Goal: Task Accomplishment & Management: Use online tool/utility

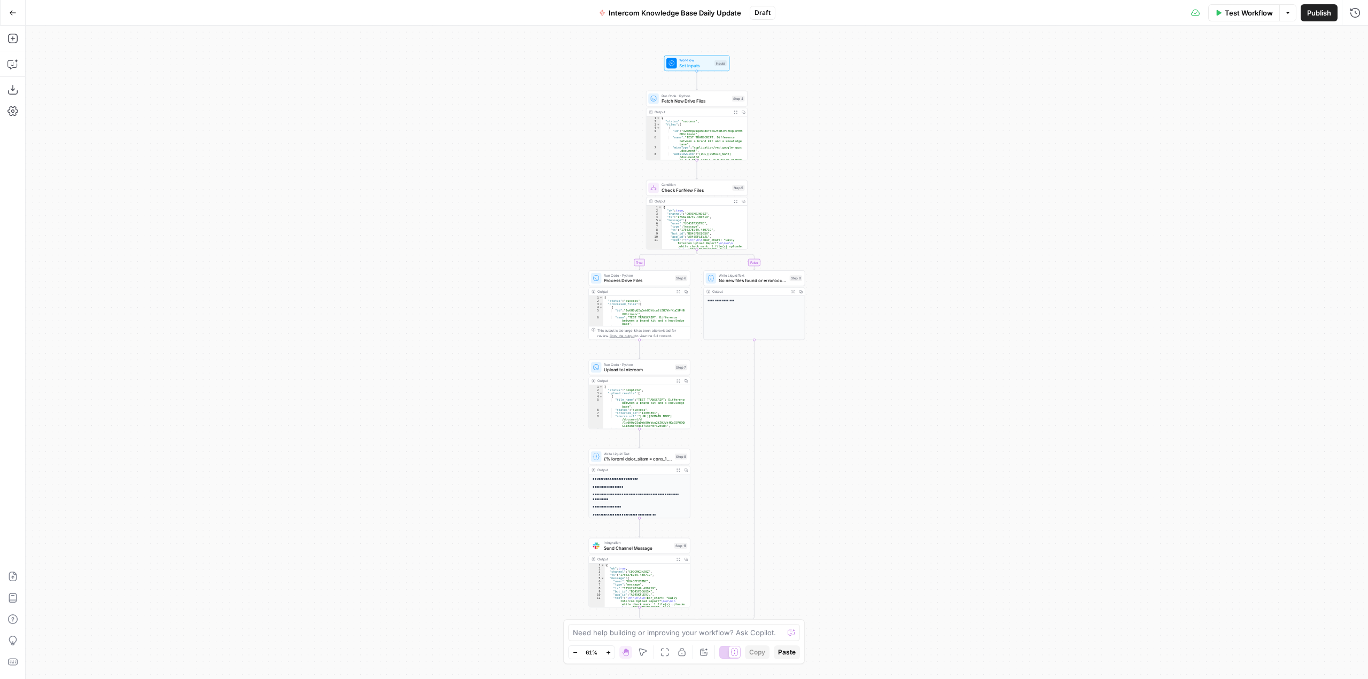
click at [17, 12] on button "Go Back" at bounding box center [12, 12] width 19 height 19
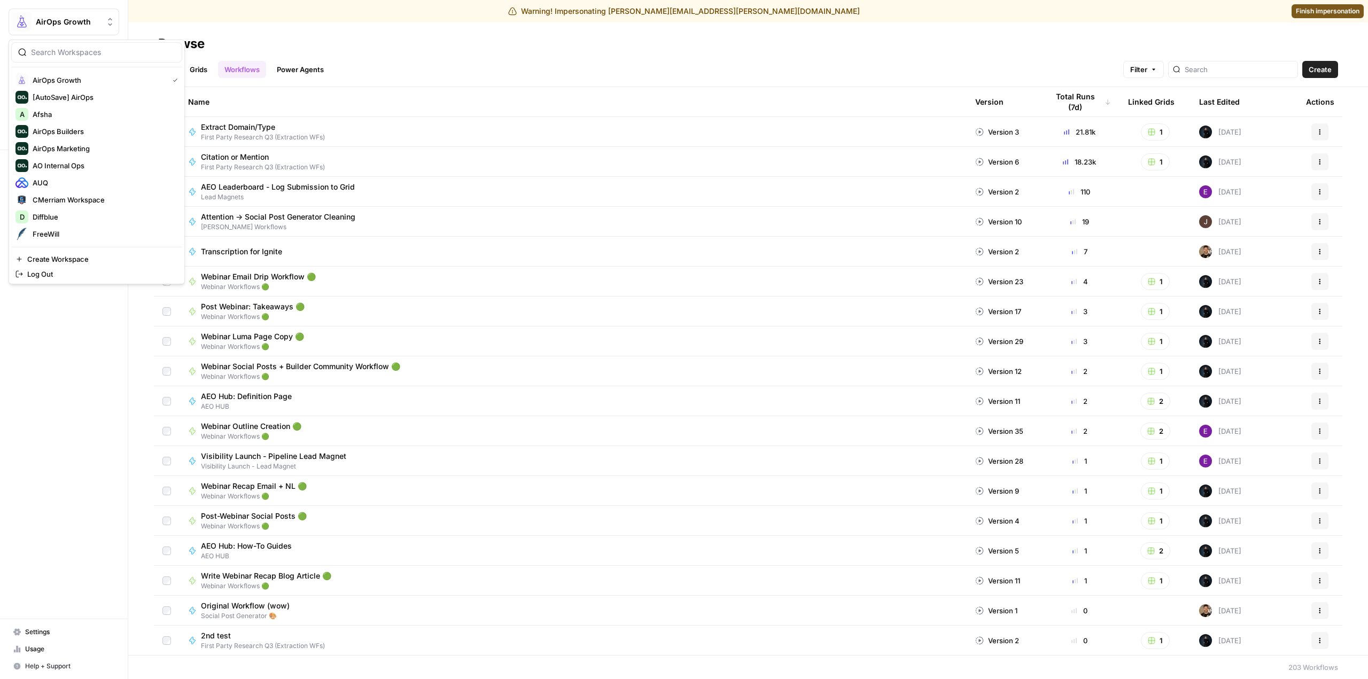
click at [80, 20] on span "AirOps Growth" at bounding box center [68, 22] width 65 height 11
click at [80, 51] on input "search" at bounding box center [103, 52] width 144 height 11
type input "mond"
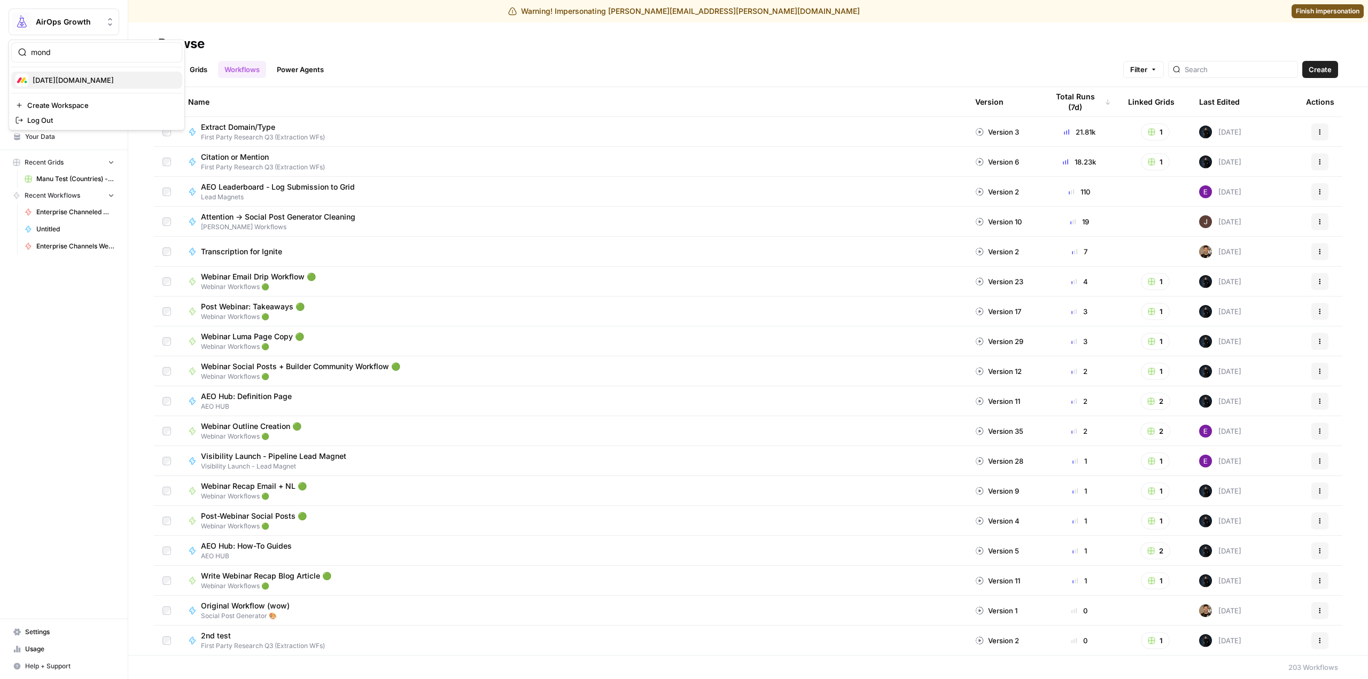
click at [52, 83] on span "[DATE][DOMAIN_NAME]" at bounding box center [103, 80] width 141 height 11
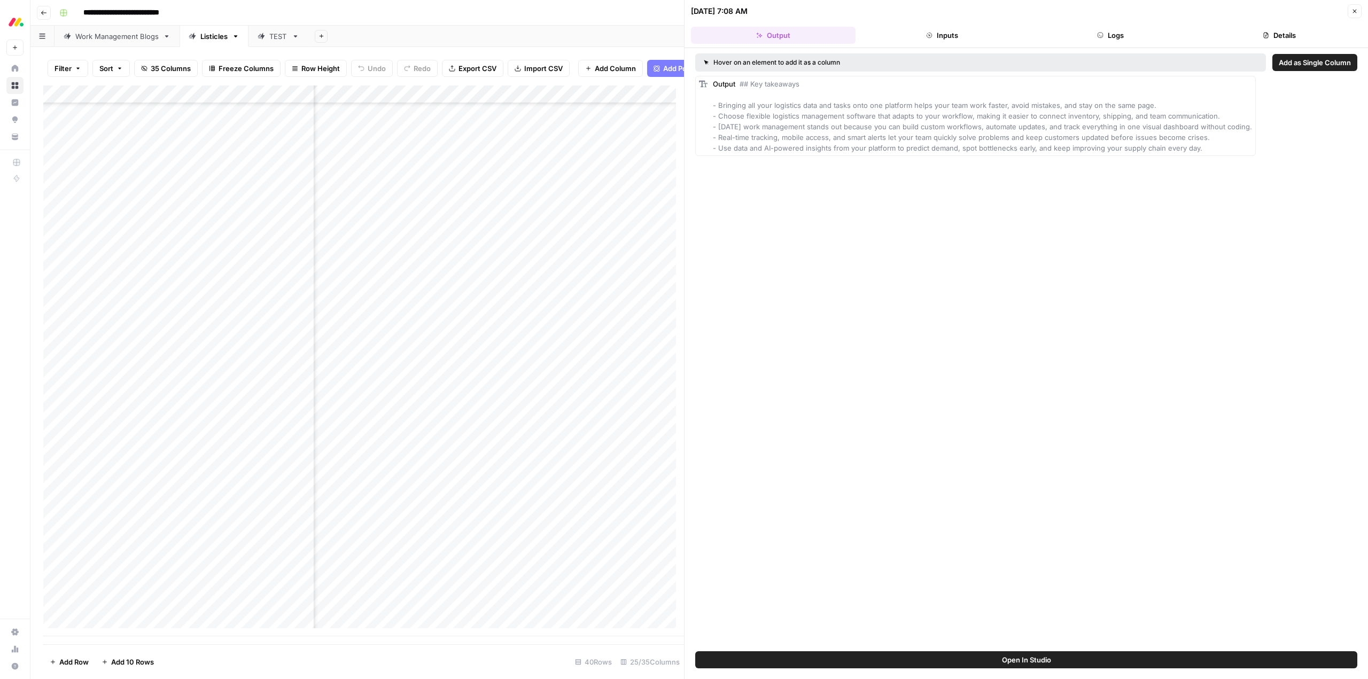
scroll to position [211, 1544]
click at [1104, 655] on button "Open In Studio" at bounding box center [1026, 659] width 662 height 17
click at [508, 198] on div "Add Column" at bounding box center [363, 360] width 641 height 551
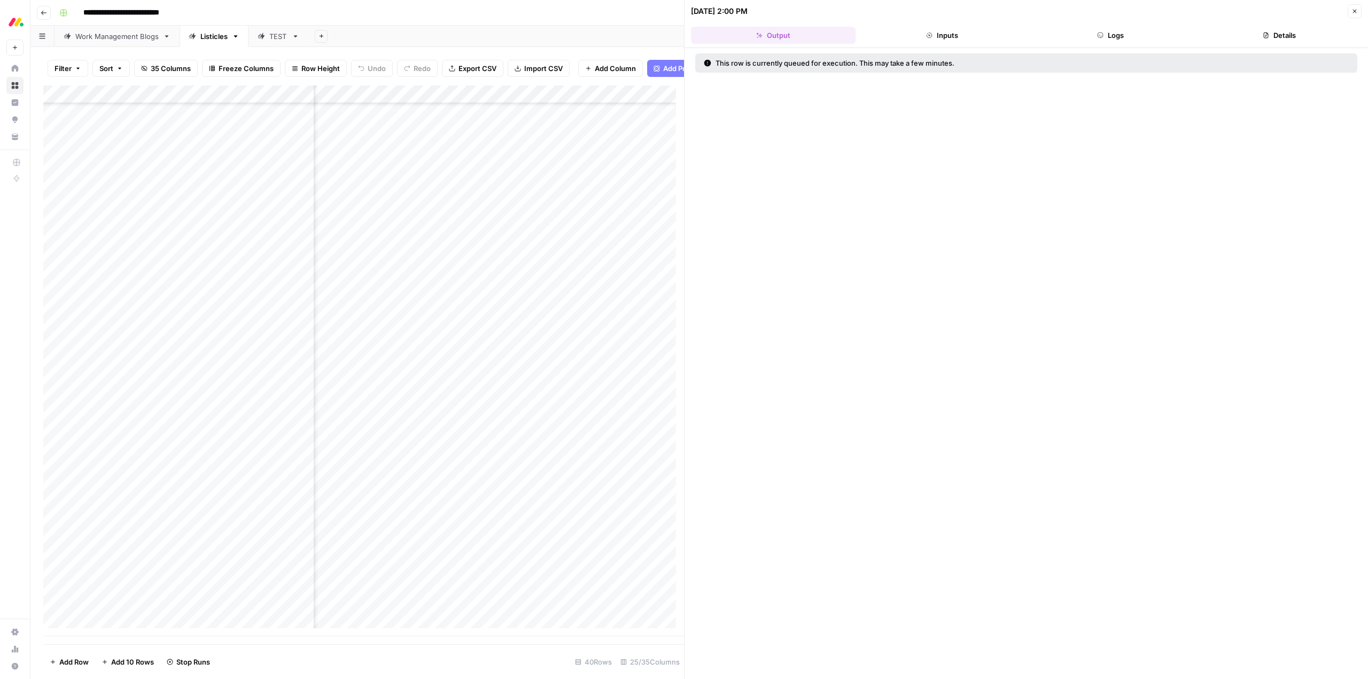
scroll to position [211, 1576]
click at [1102, 32] on icon "button" at bounding box center [1100, 35] width 6 height 6
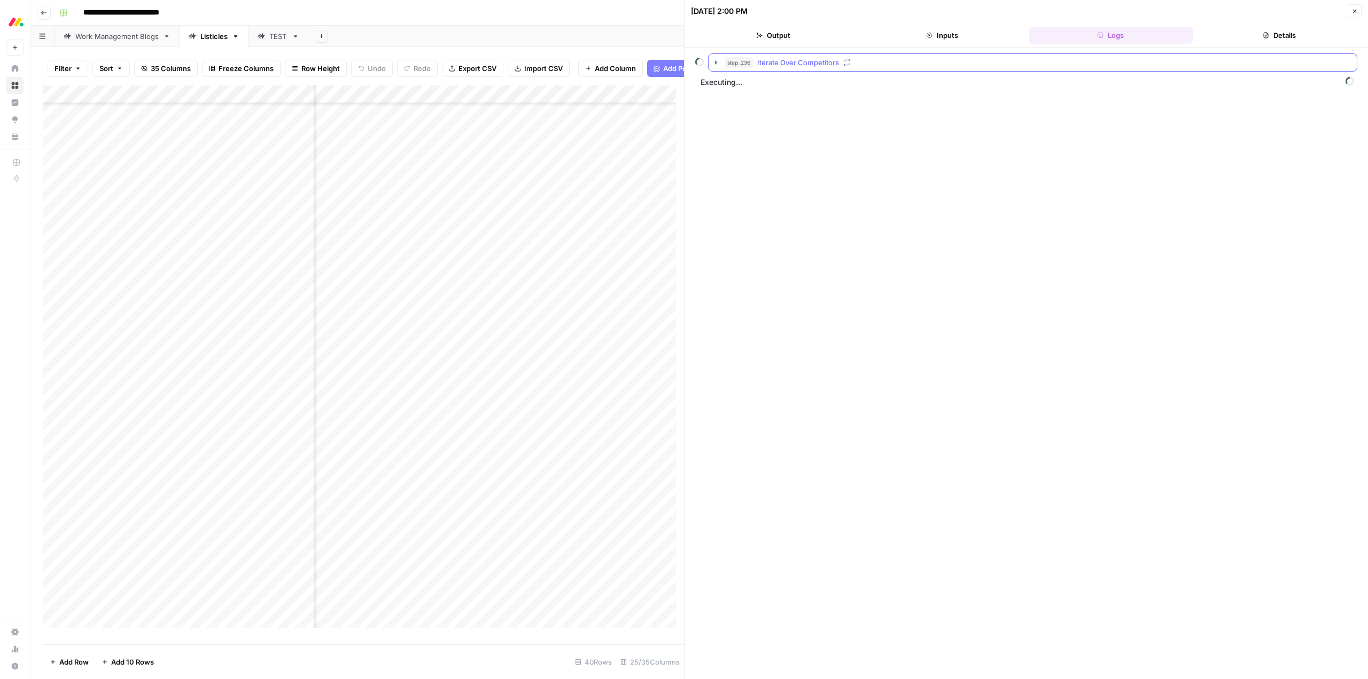
click at [718, 62] on icon "button" at bounding box center [716, 62] width 9 height 9
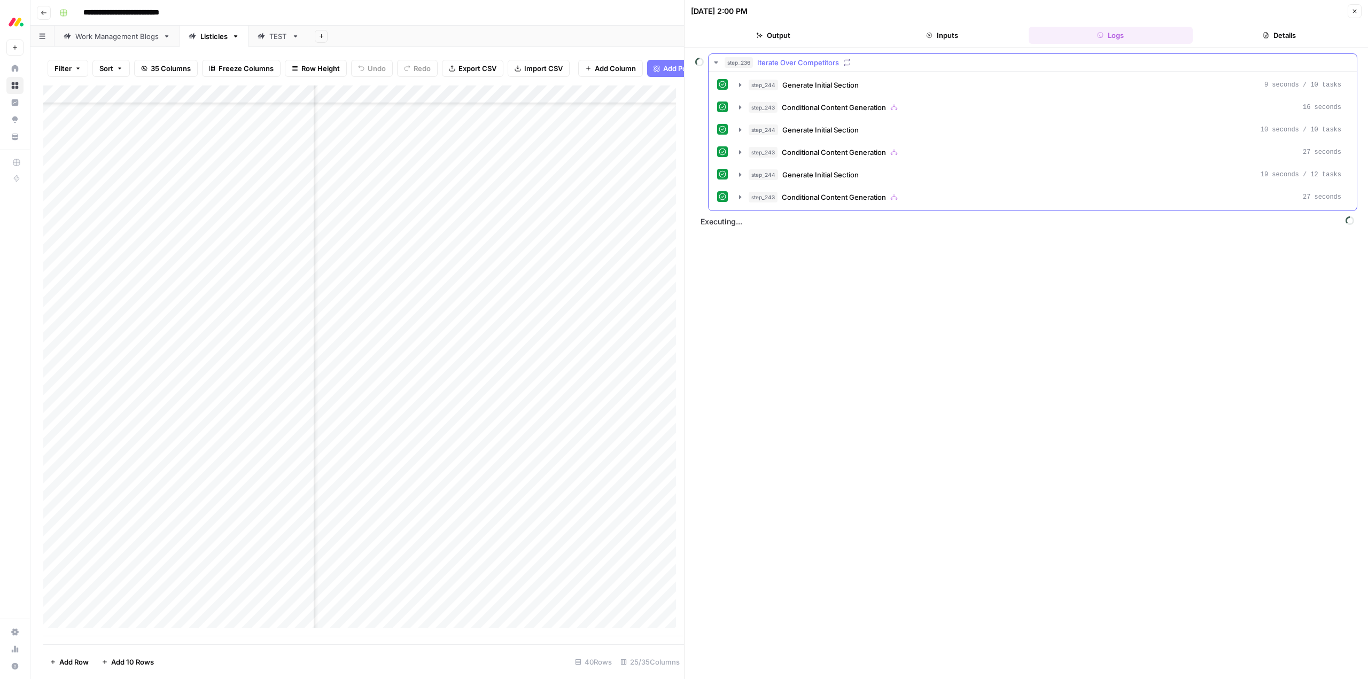
click at [718, 62] on icon "button" at bounding box center [716, 62] width 4 height 2
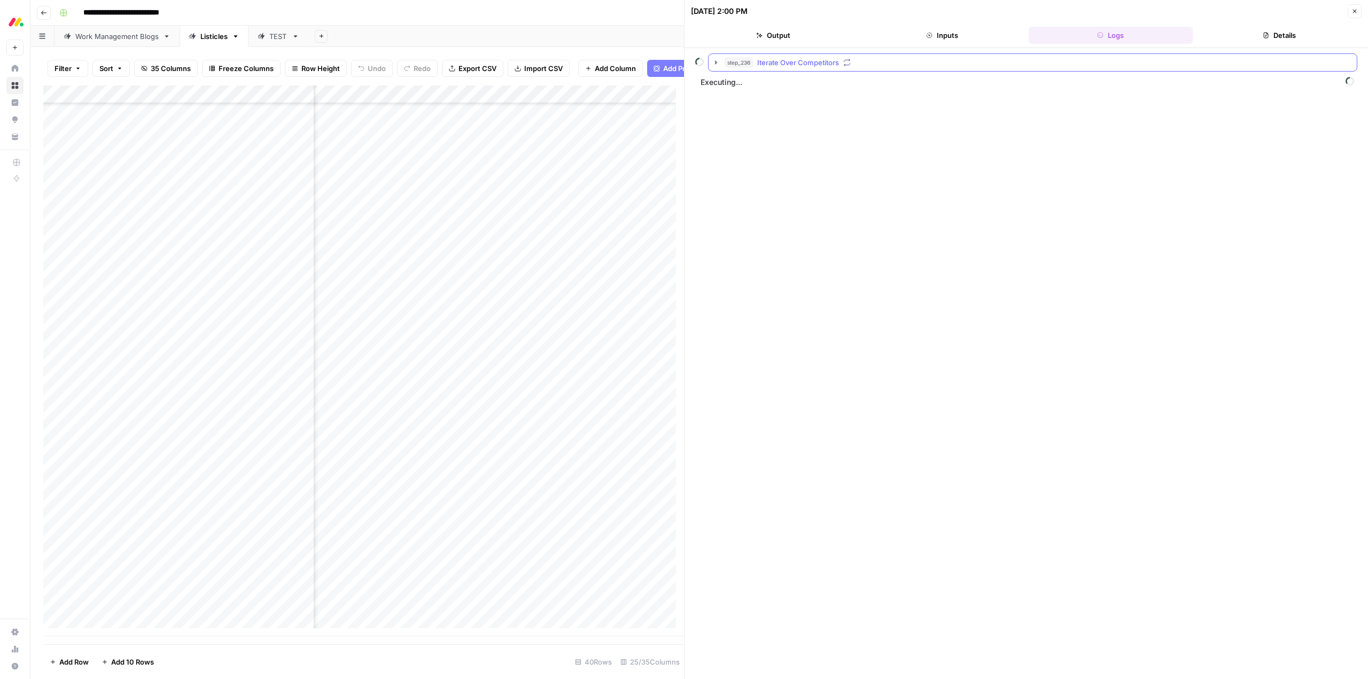
click at [718, 62] on icon "button" at bounding box center [716, 62] width 9 height 9
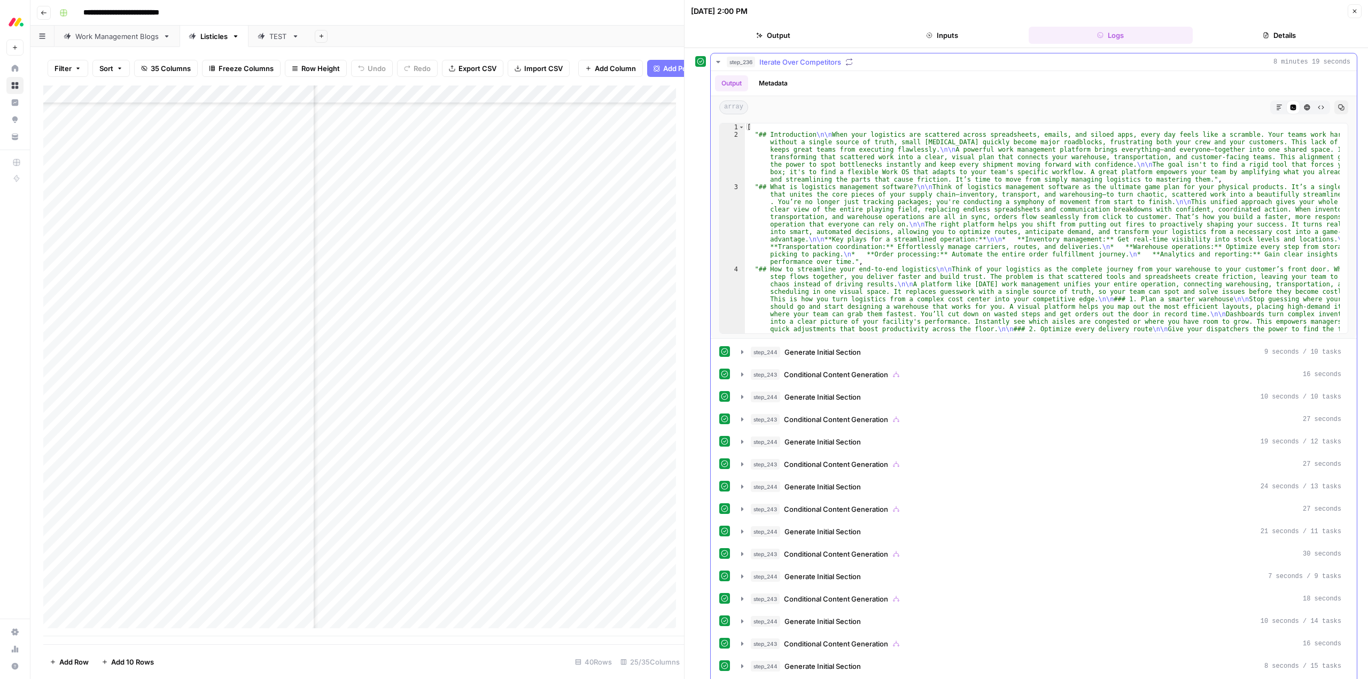
scroll to position [0, 0]
click at [723, 62] on button "step_236 Iterate Over Competitors 8 minutes 19 seconds" at bounding box center [1034, 62] width 646 height 17
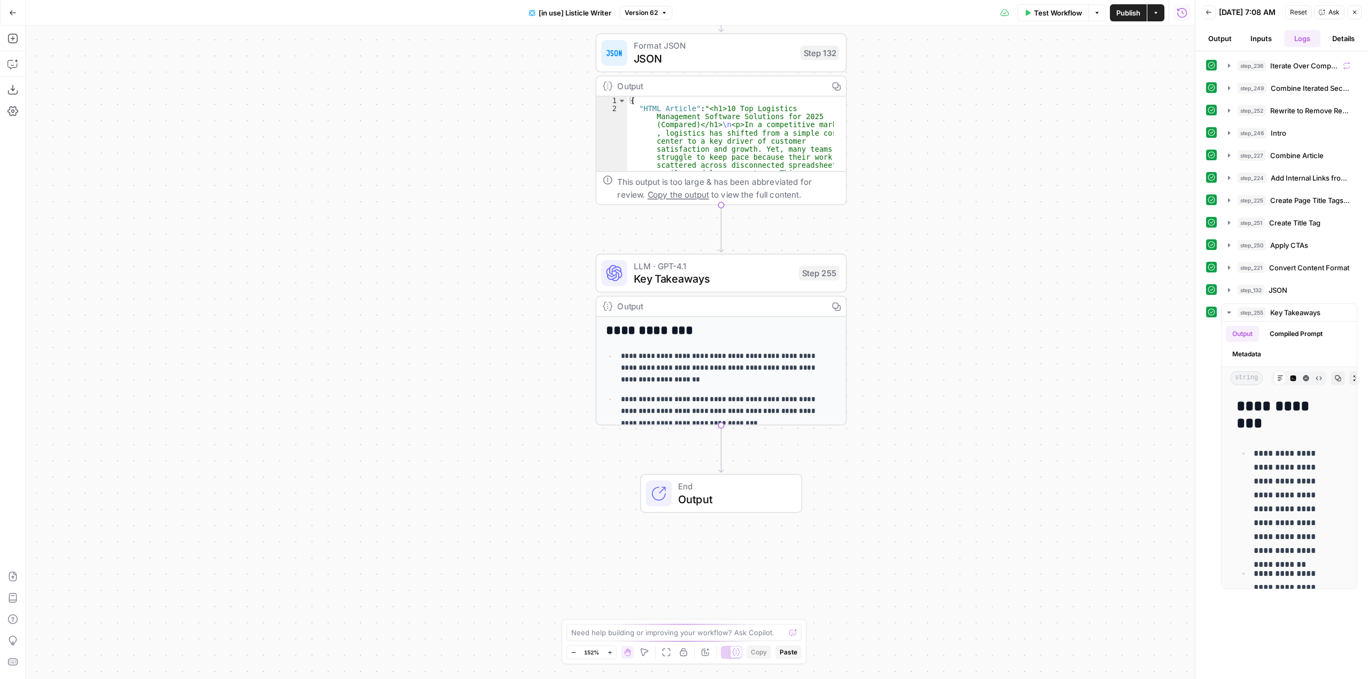
drag, startPoint x: 689, startPoint y: 496, endPoint x: 868, endPoint y: 379, distance: 213.7
click at [1033, 517] on div "true false true false Workflow Set Inputs Inputs Loop Iteration Iterate Over Co…" at bounding box center [610, 352] width 1169 height 653
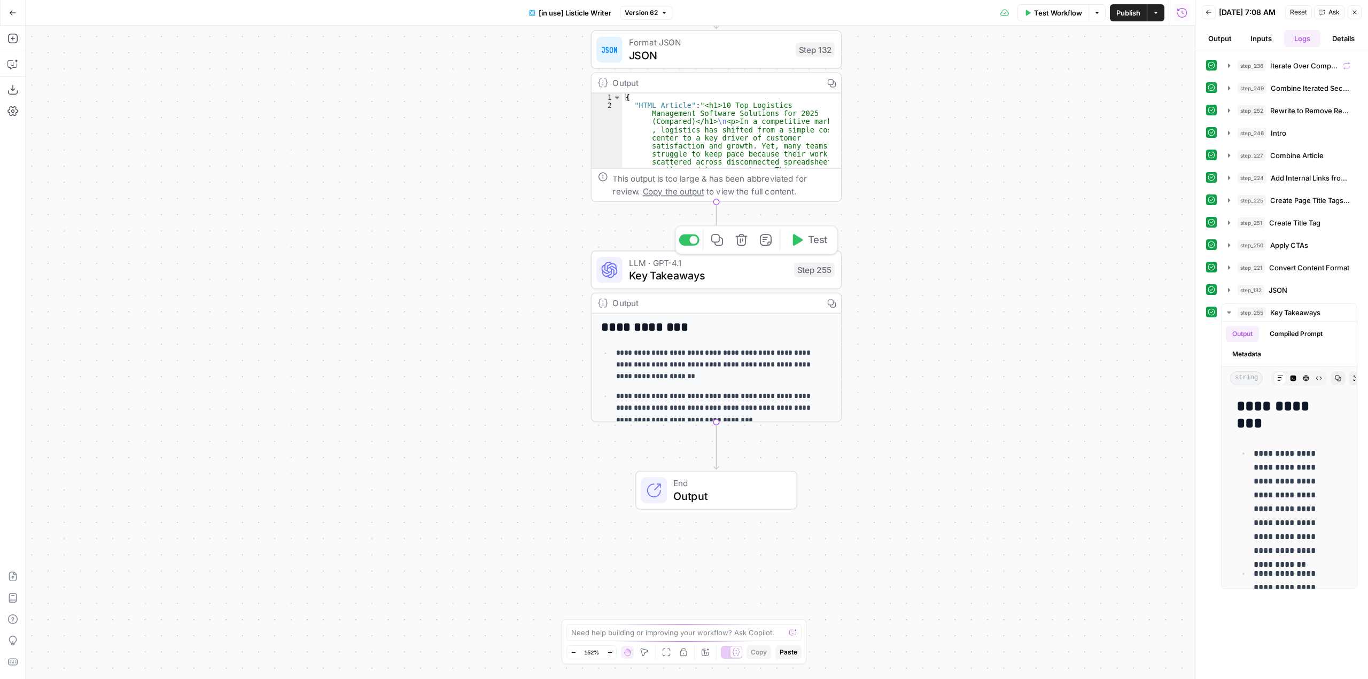
click at [687, 243] on div at bounding box center [689, 240] width 20 height 11
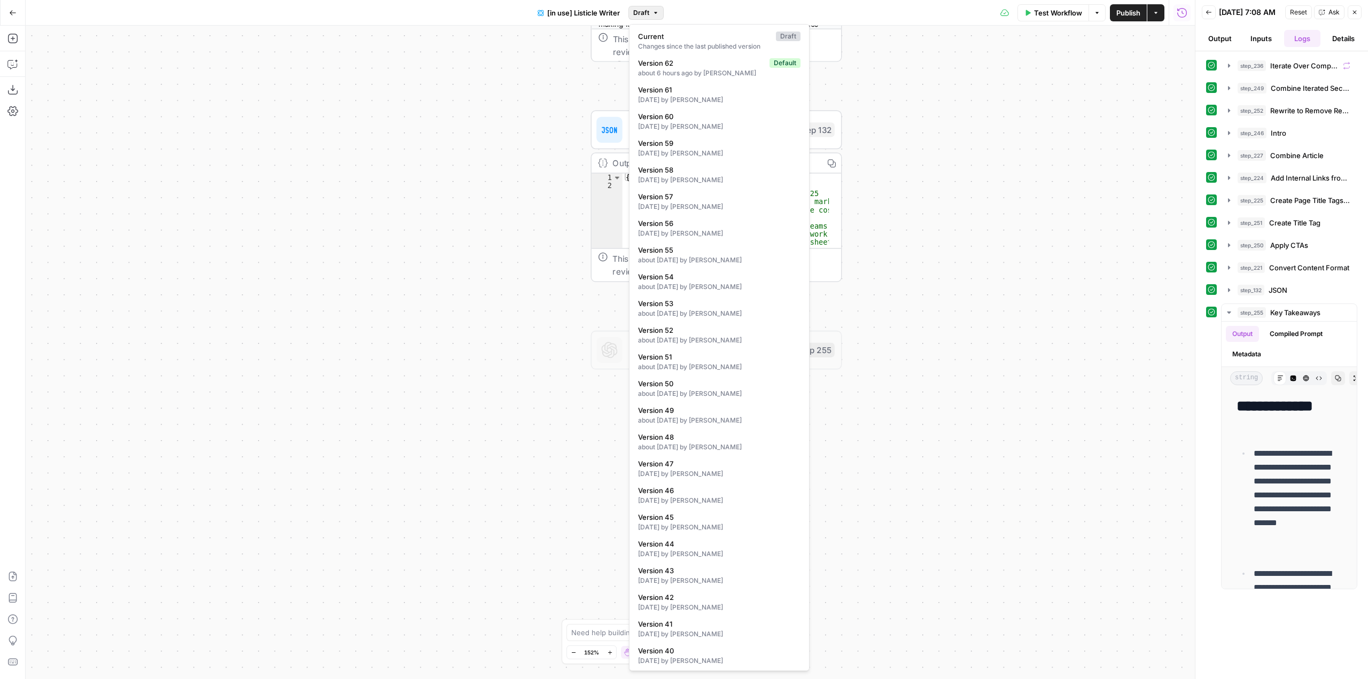
click at [638, 12] on span "Draft" at bounding box center [641, 13] width 16 height 10
click at [480, 403] on div "true false true false Workflow Set Inputs Inputs Loop Iteration Iterate Over Co…" at bounding box center [610, 352] width 1169 height 653
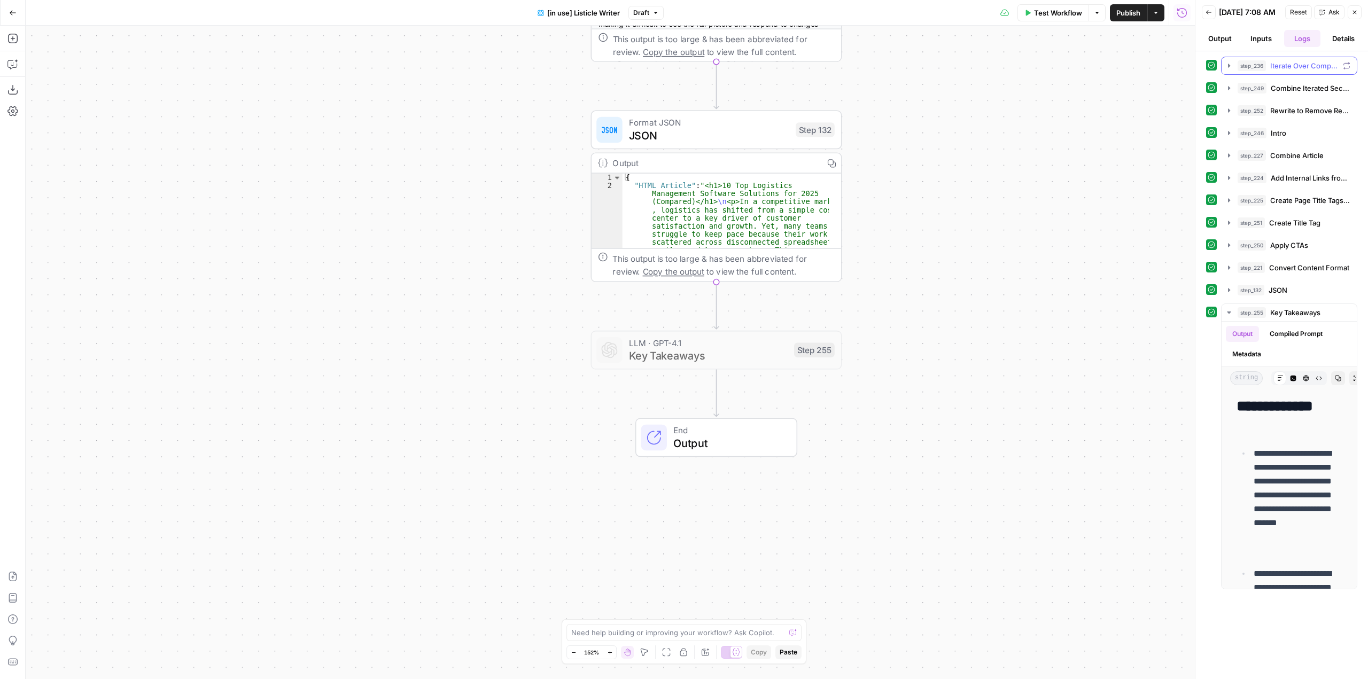
click at [1228, 68] on icon "button" at bounding box center [1229, 65] width 9 height 9
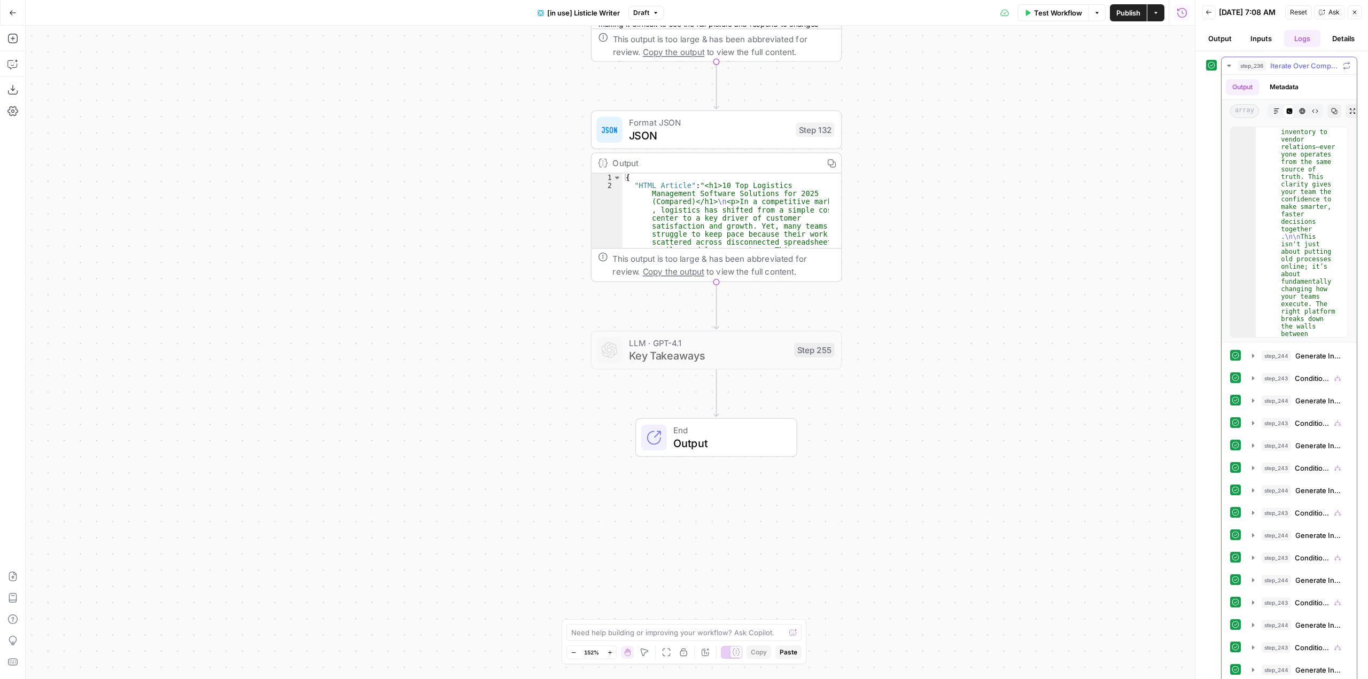
click at [1227, 69] on icon "button" at bounding box center [1229, 65] width 9 height 9
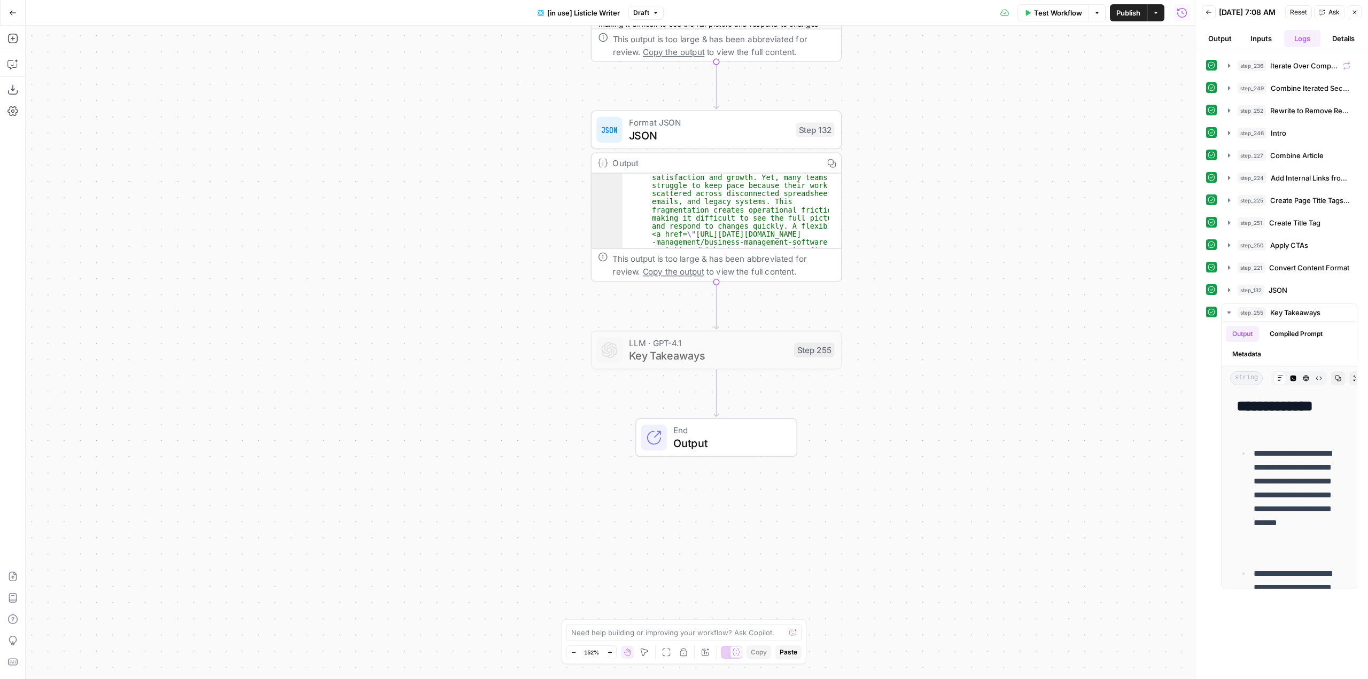
scroll to position [128, 0]
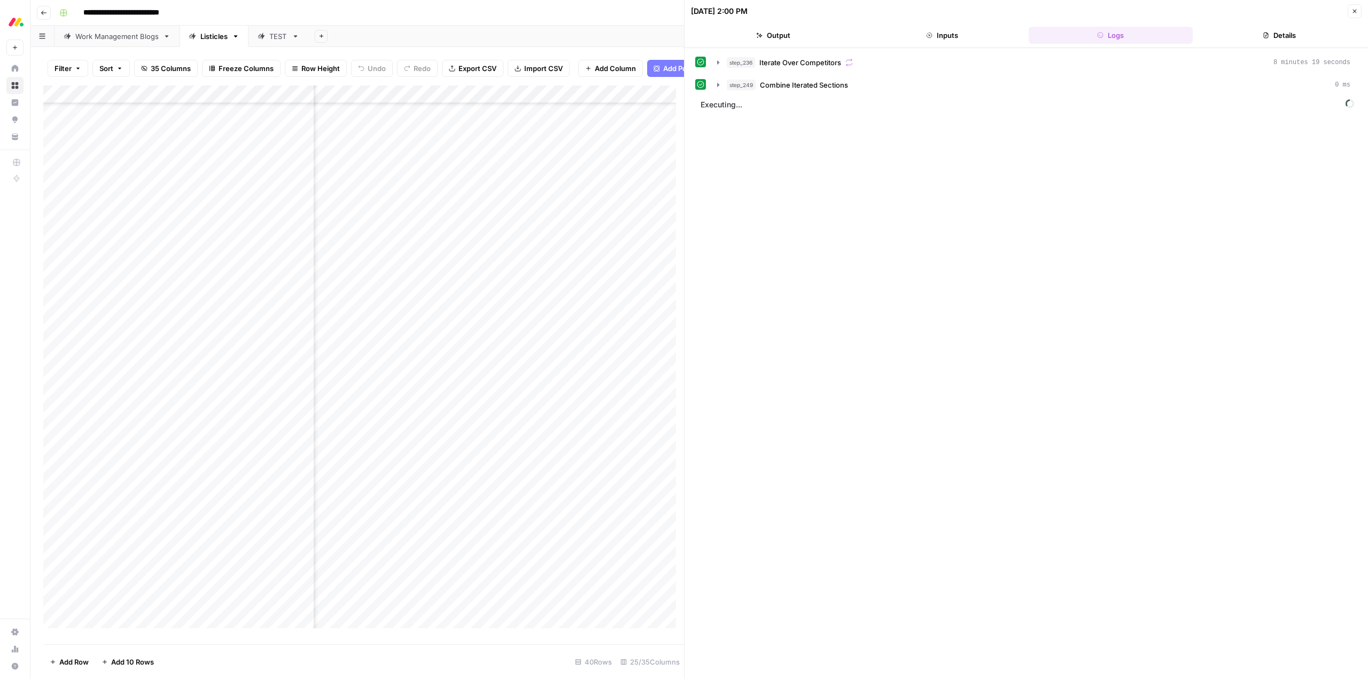
scroll to position [211, 1576]
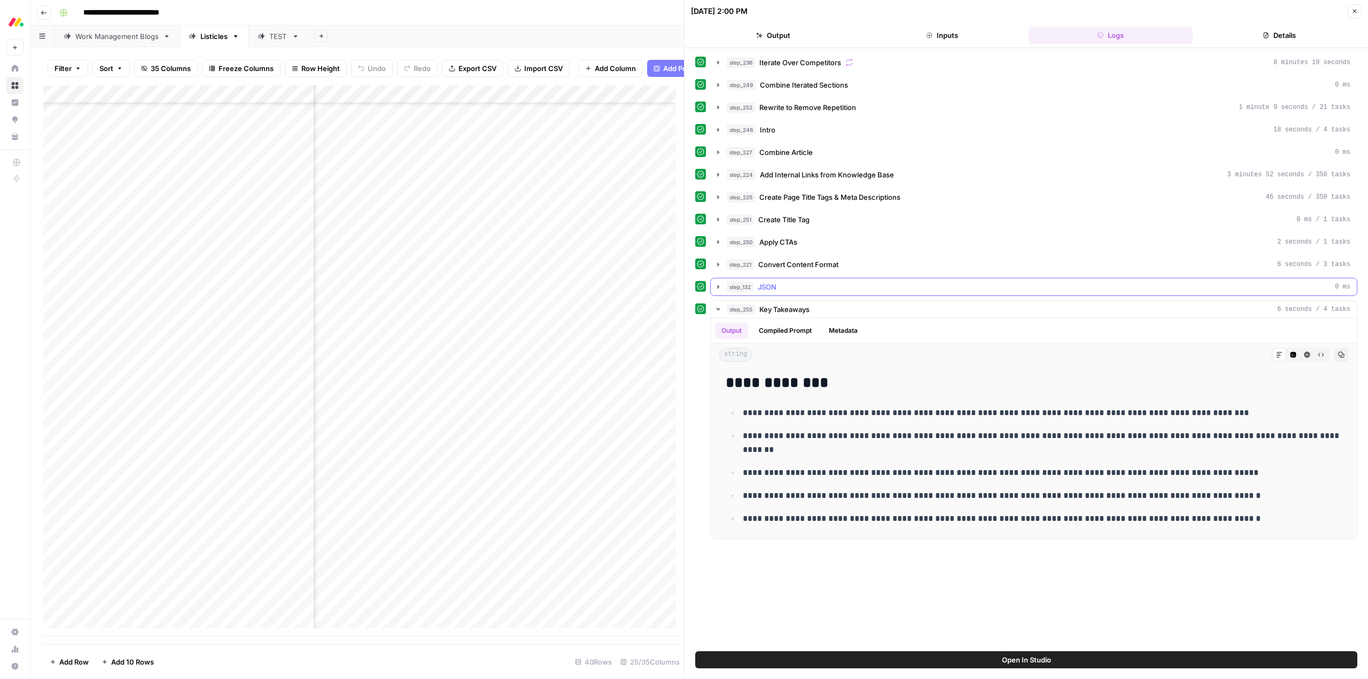
click at [717, 287] on icon "button" at bounding box center [718, 287] width 2 height 4
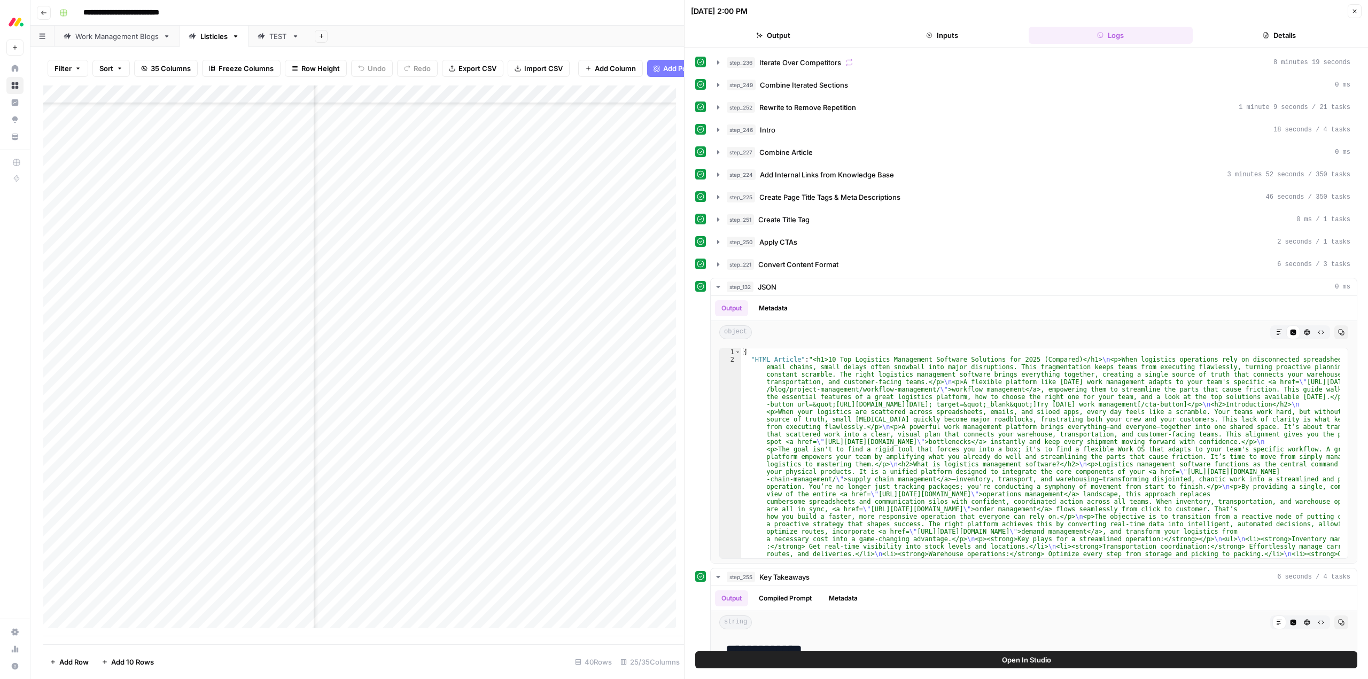
click at [539, 100] on div "Add Column" at bounding box center [363, 360] width 641 height 551
click at [582, 193] on div "Add Column" at bounding box center [363, 360] width 641 height 551
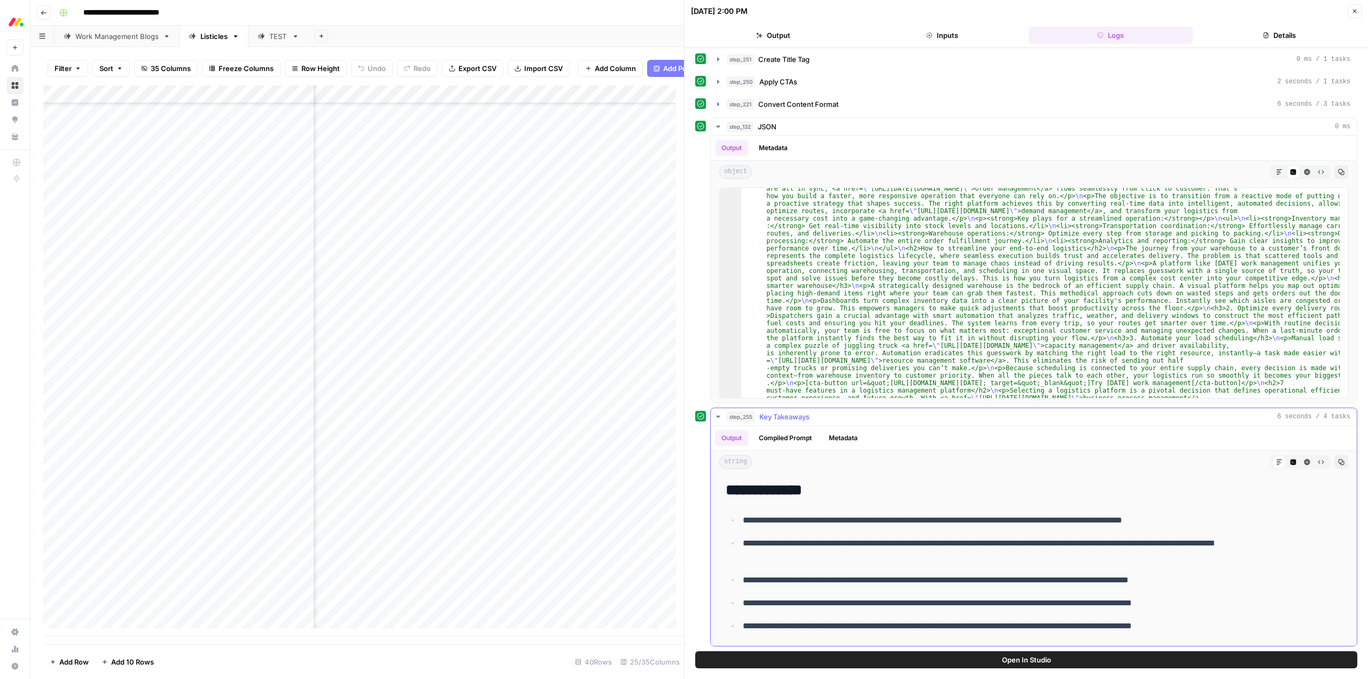
scroll to position [161, 0]
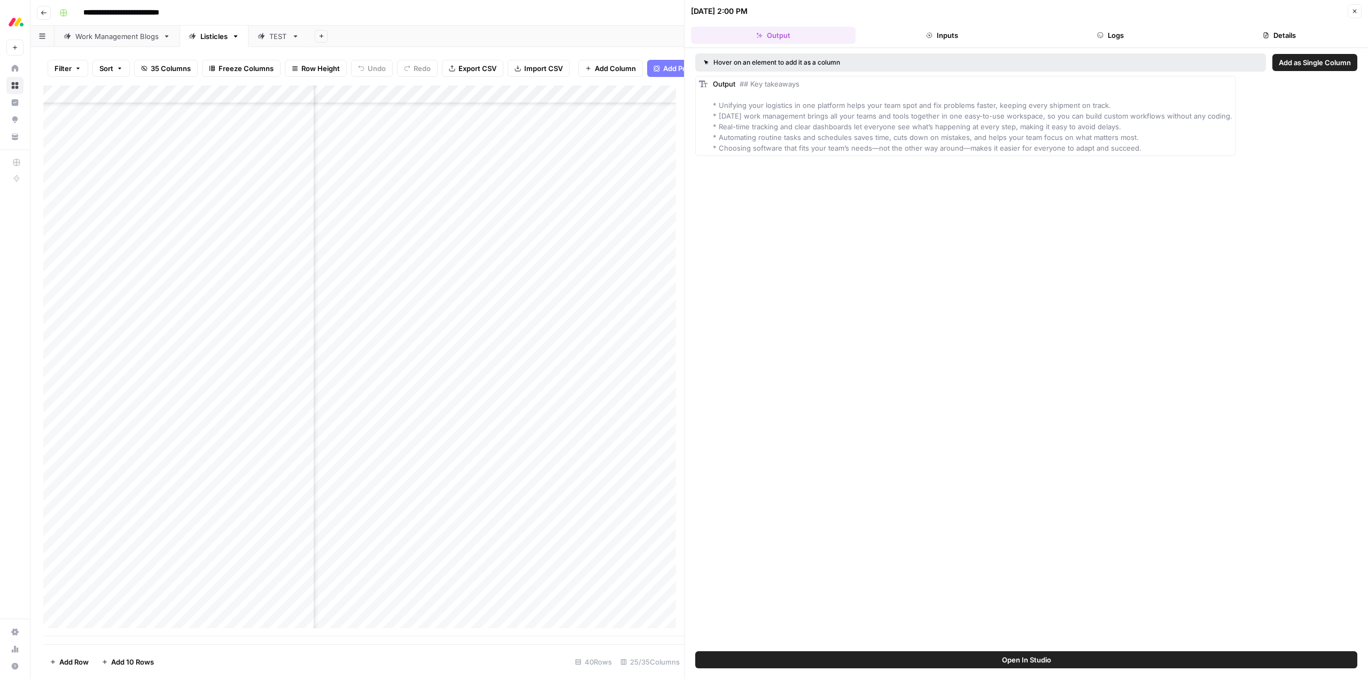
scroll to position [211, 1454]
click at [453, 105] on div "Add Column" at bounding box center [363, 360] width 641 height 551
click at [452, 103] on div "Add Column" at bounding box center [363, 360] width 641 height 551
